Goal: Task Accomplishment & Management: Manage account settings

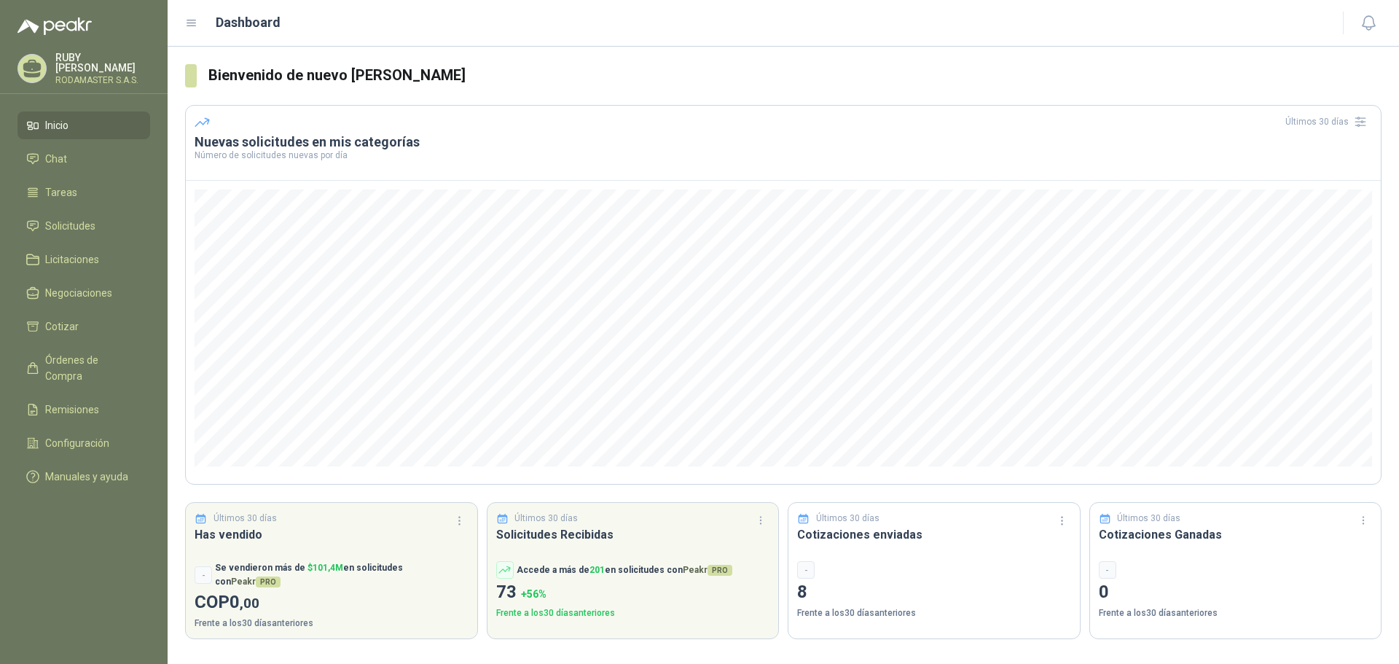
click at [71, 67] on div "[PERSON_NAME] RODAMASTER S.A.S." at bounding box center [102, 68] width 95 height 32
click at [69, 22] on img at bounding box center [54, 25] width 74 height 17
click at [69, 146] on link "Chat" at bounding box center [83, 159] width 133 height 28
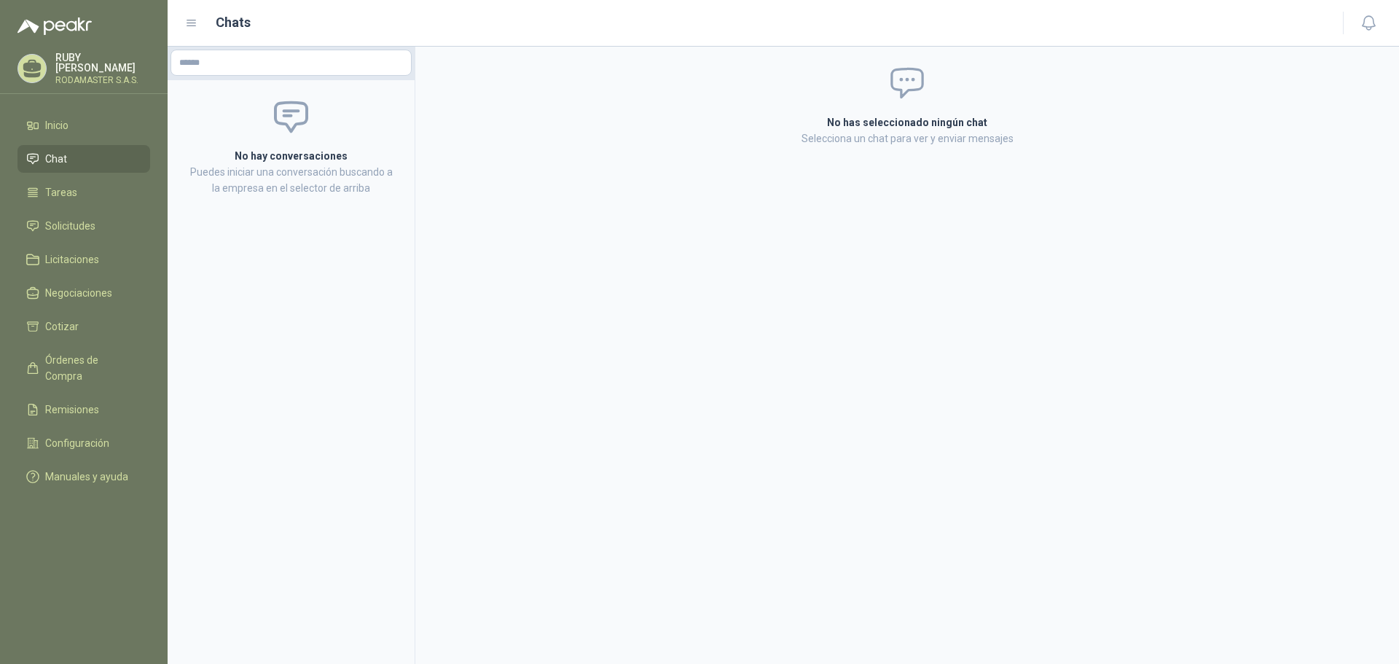
click at [102, 58] on p "[PERSON_NAME]" at bounding box center [102, 62] width 95 height 20
click at [67, 356] on span "Órdenes de Compra" at bounding box center [90, 368] width 91 height 32
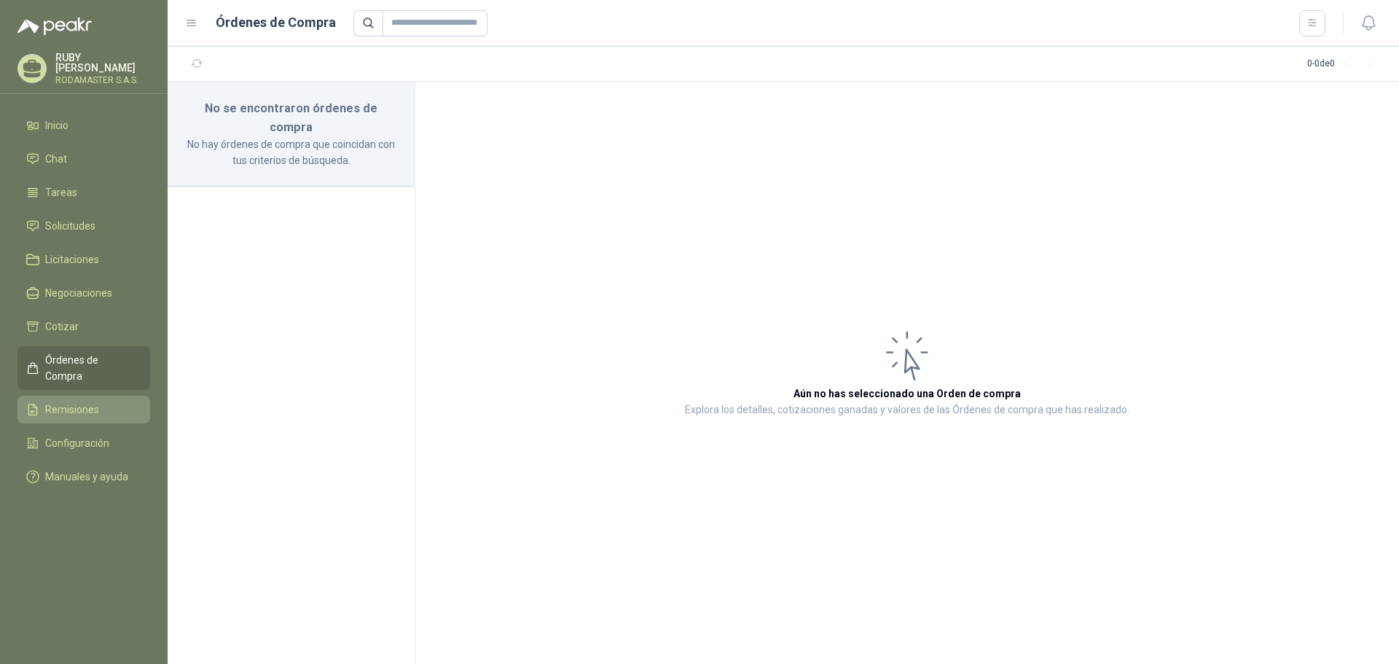
click at [65, 402] on span "Remisiones" at bounding box center [72, 410] width 54 height 16
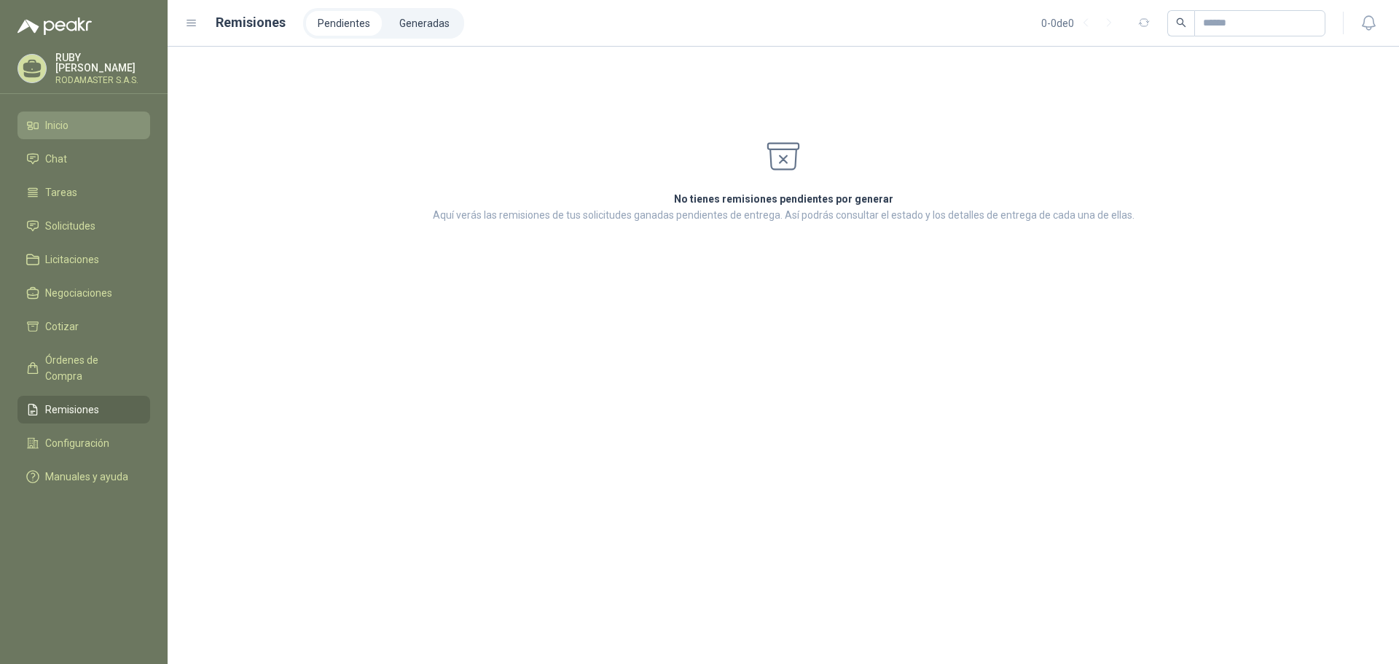
click at [81, 126] on li "Inicio" at bounding box center [83, 125] width 115 height 16
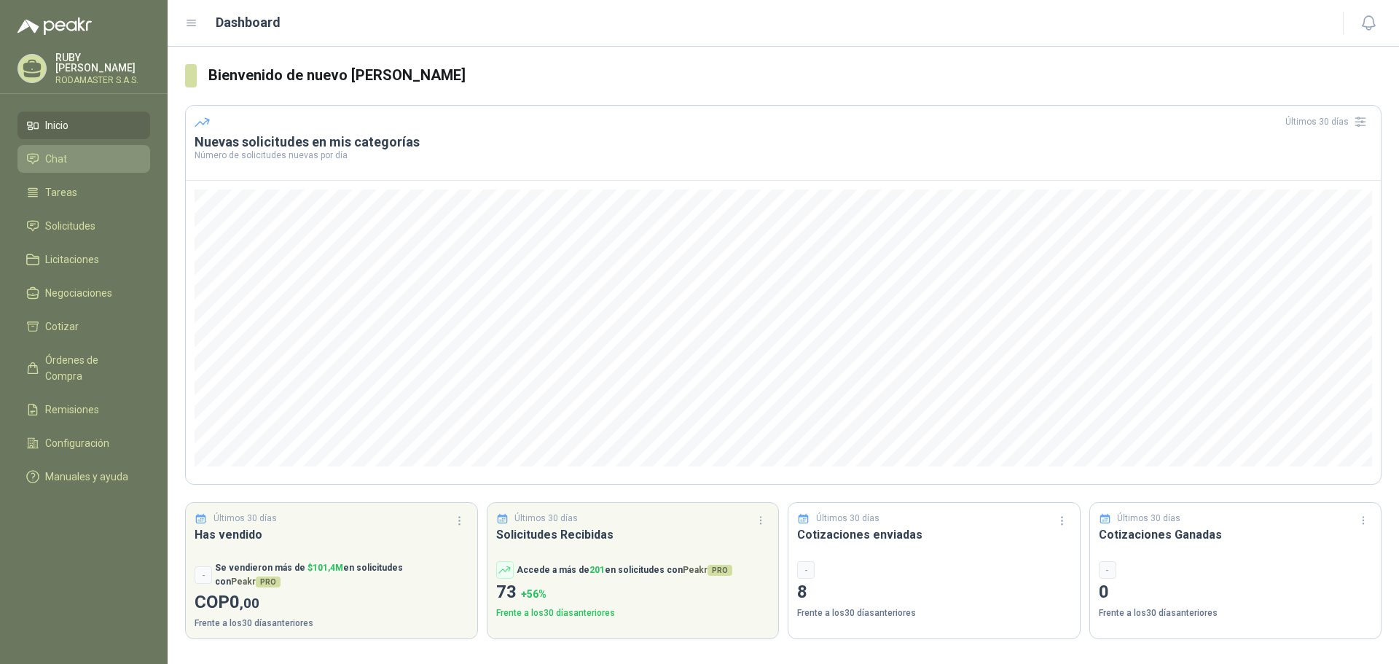
click at [100, 165] on link "Chat" at bounding box center [83, 159] width 133 height 28
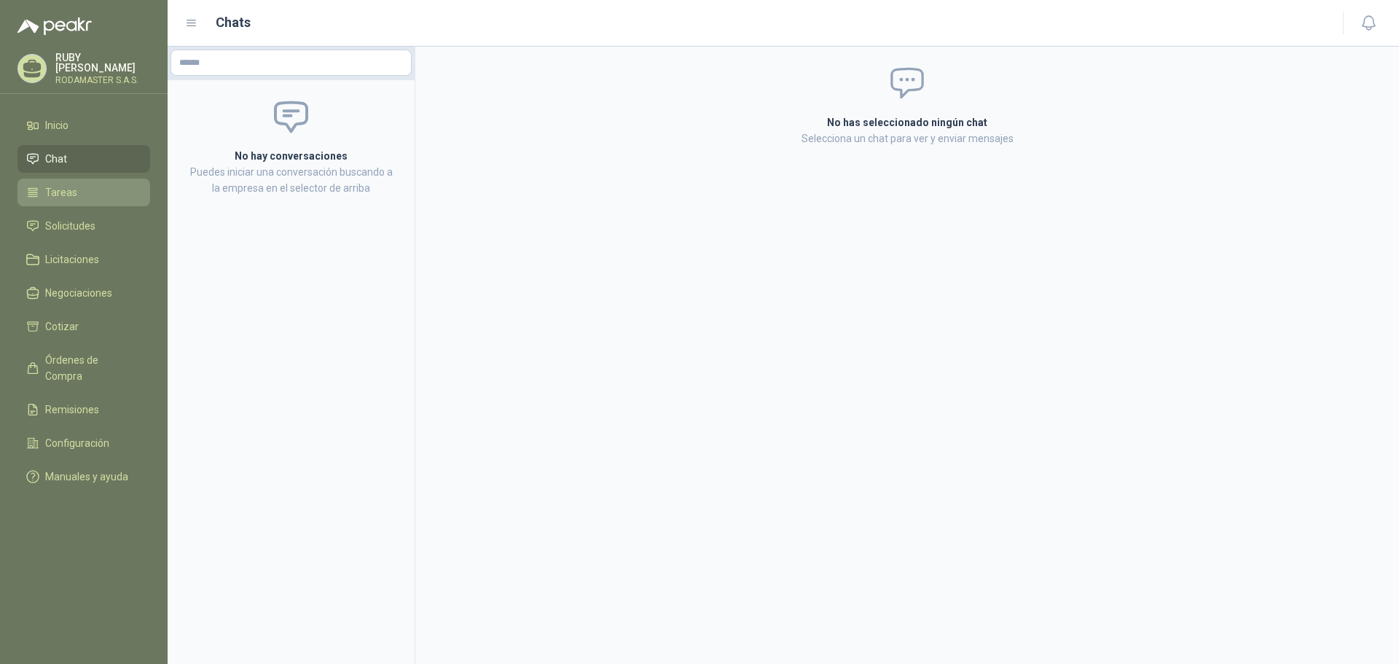
click at [90, 184] on li "Tareas" at bounding box center [83, 192] width 115 height 16
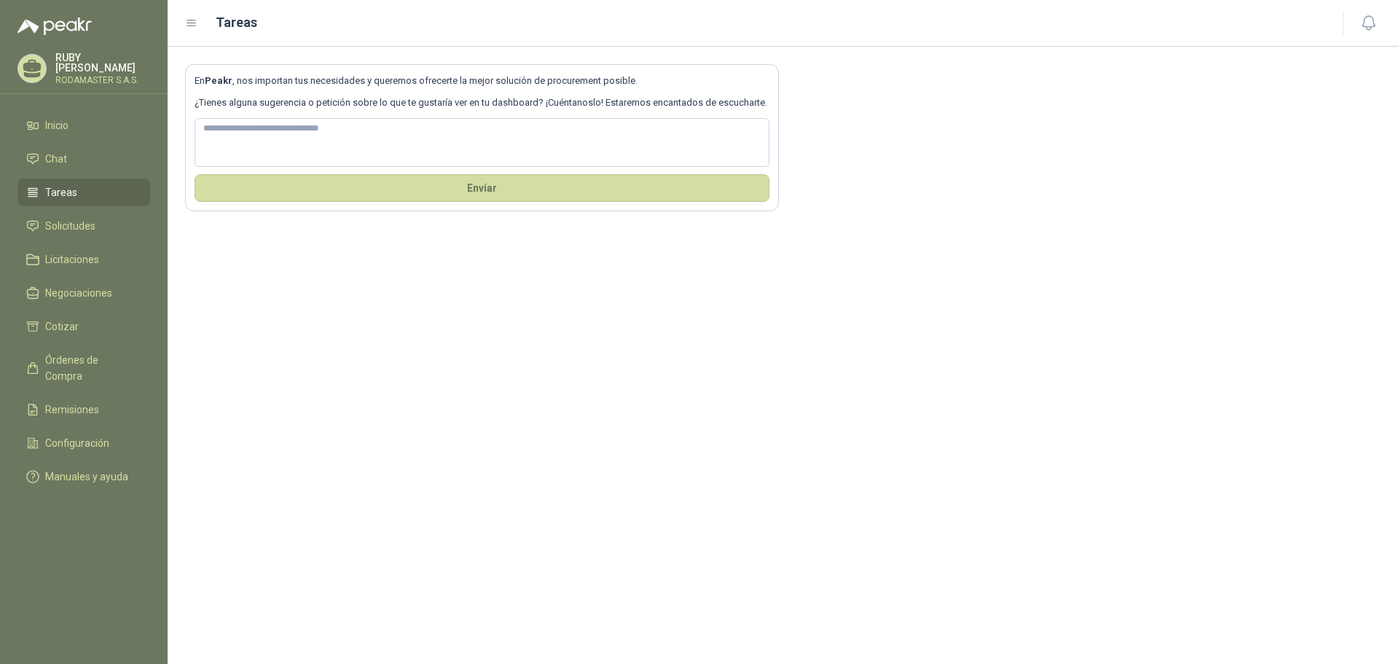
click at [79, 207] on ul "Inicio Chat Tareas Solicitudes Licitaciones Negociaciones Cotizar Órdenes de Co…" at bounding box center [84, 303] width 168 height 385
click at [72, 226] on span "Solicitudes" at bounding box center [70, 226] width 50 height 16
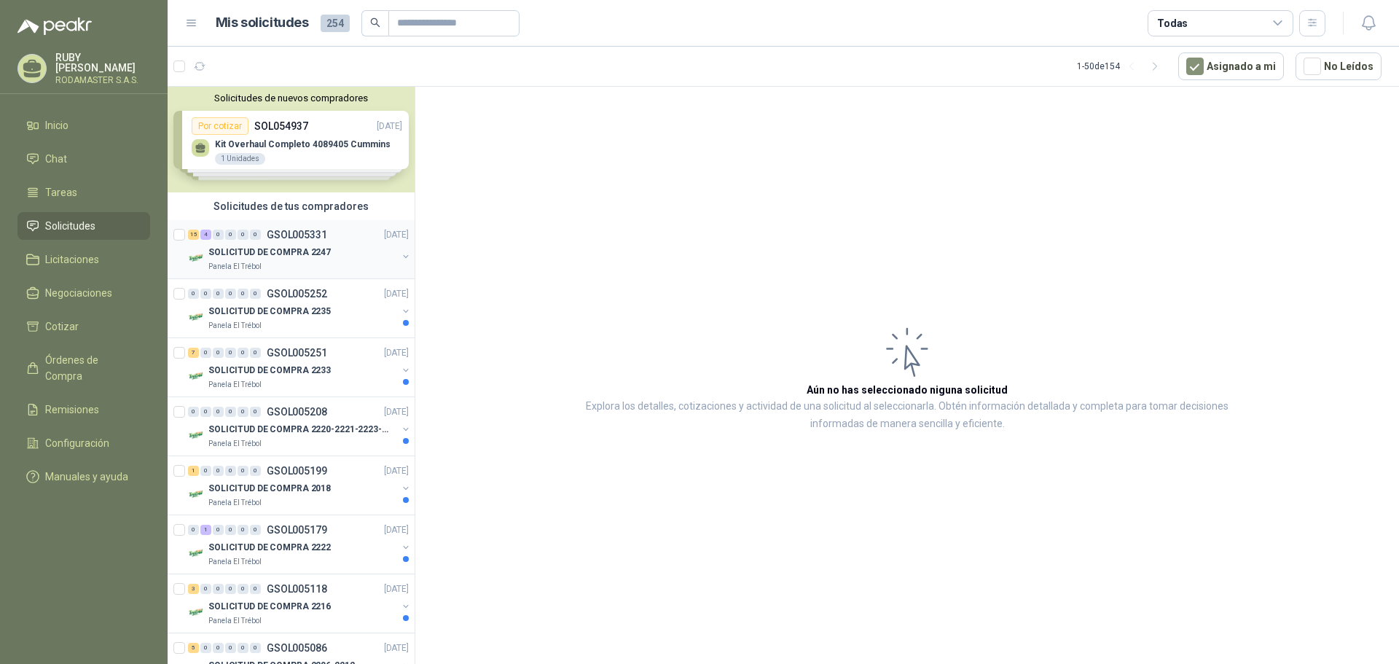
click at [257, 246] on p "SOLICITUD DE COMPRA 2247" at bounding box center [269, 253] width 122 height 14
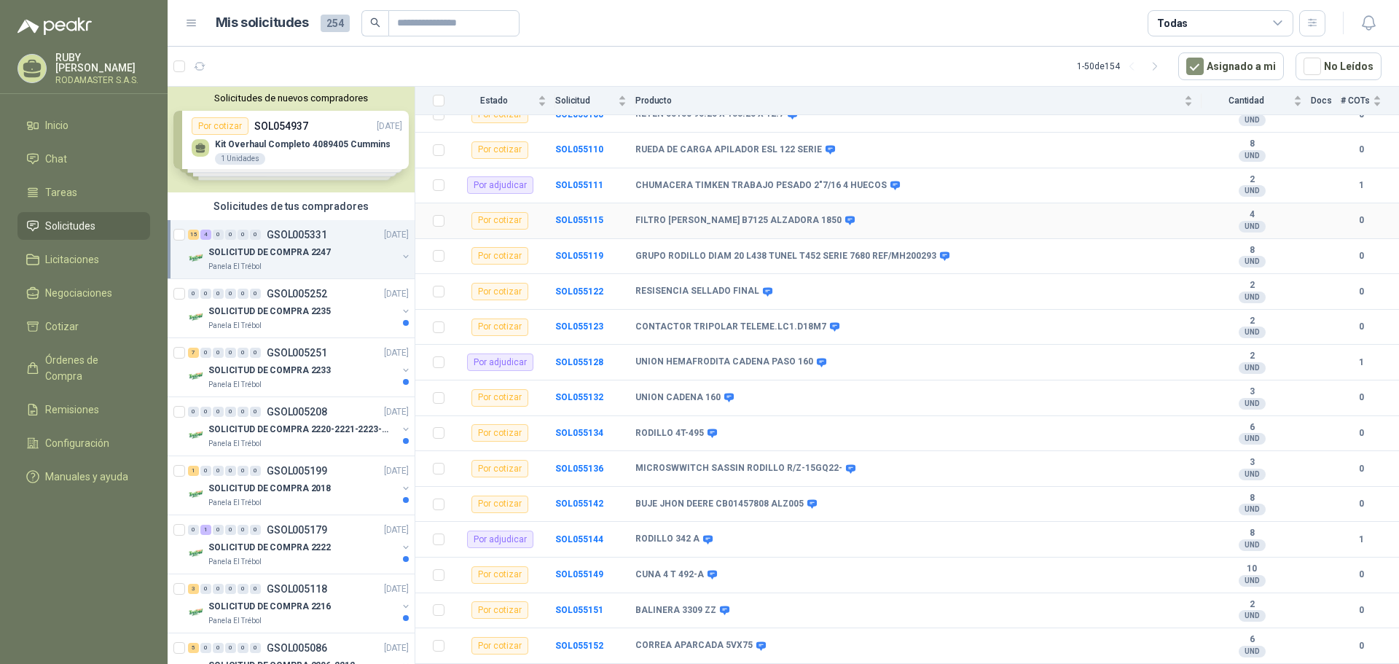
scroll to position [286, 0]
